Goal: Task Accomplishment & Management: Use online tool/utility

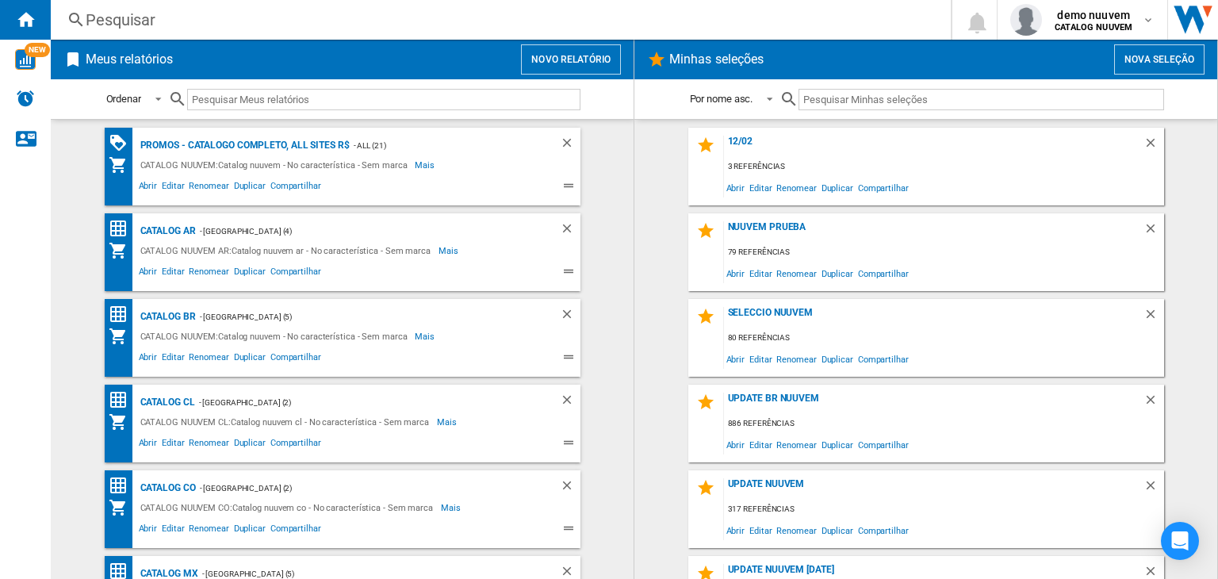
click at [558, 68] on button "Novo relatório" at bounding box center [571, 59] width 100 height 30
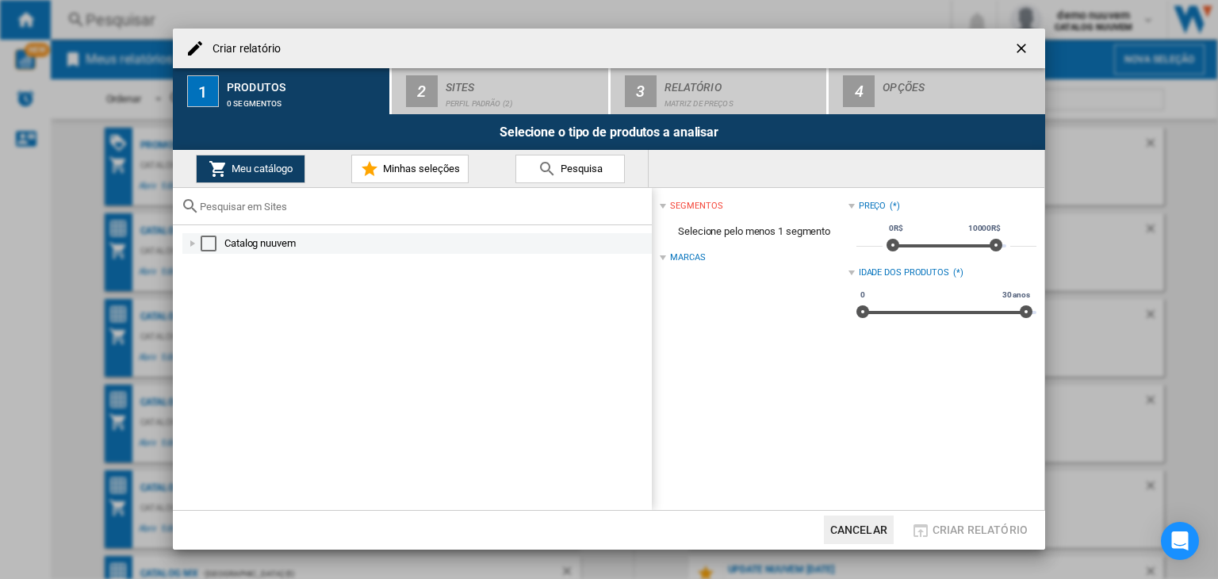
click at [255, 248] on div "Catalog nuuvem" at bounding box center [436, 244] width 425 height 16
click at [213, 243] on div "Select" at bounding box center [209, 244] width 16 height 16
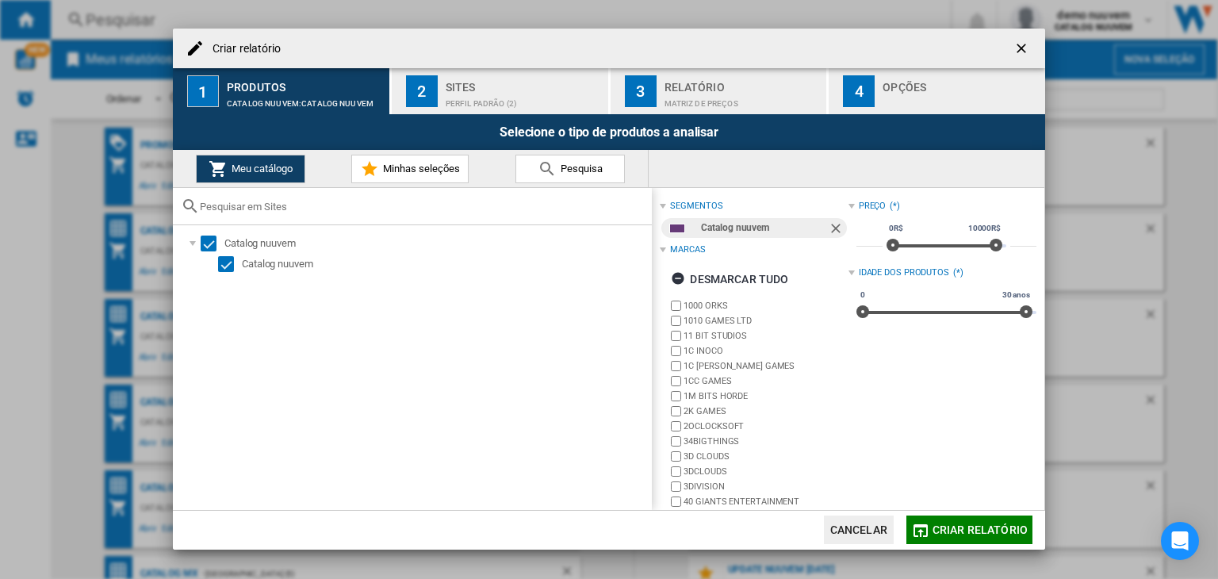
click at [475, 90] on div "Sites" at bounding box center [524, 83] width 156 height 17
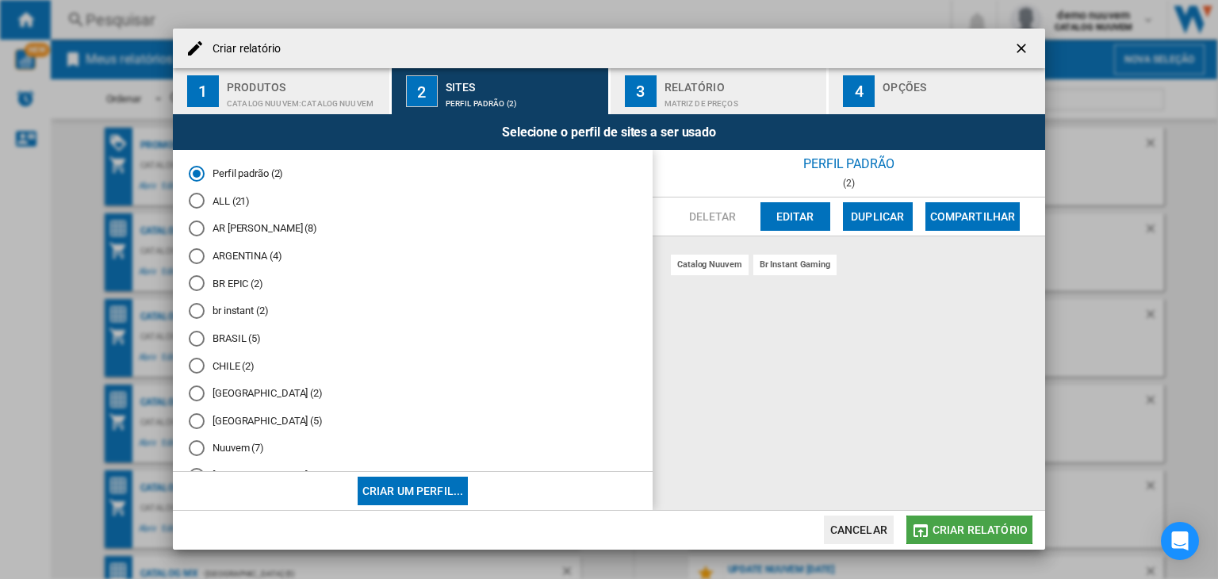
click at [999, 524] on span "Criar relatório" at bounding box center [980, 530] width 95 height 13
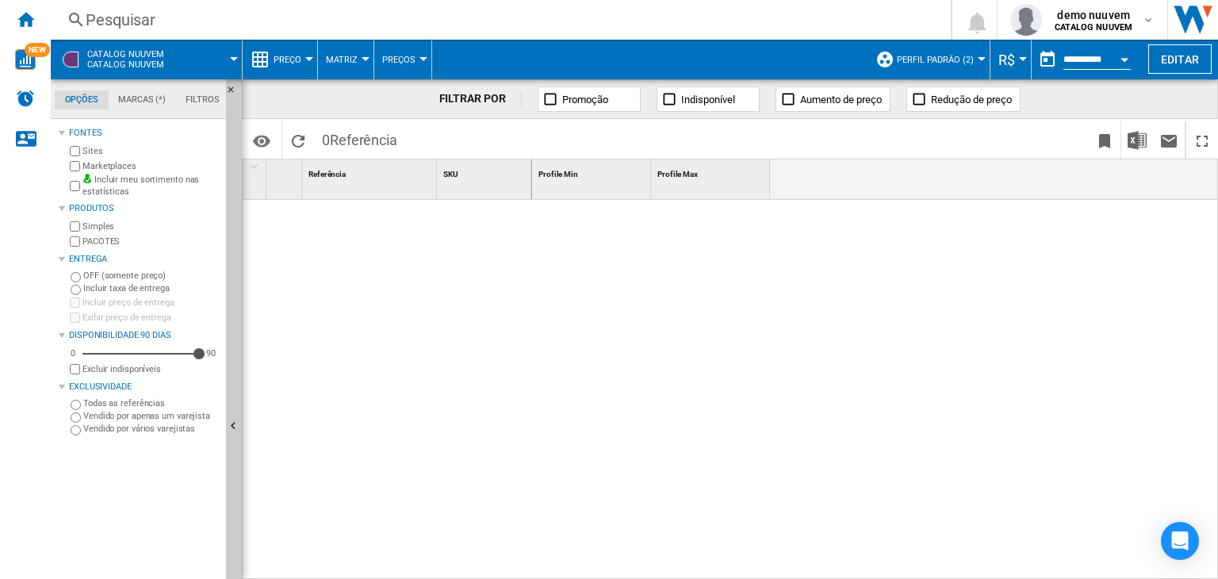
click at [196, 68] on span at bounding box center [210, 60] width 48 height 40
